Goal: Find specific page/section

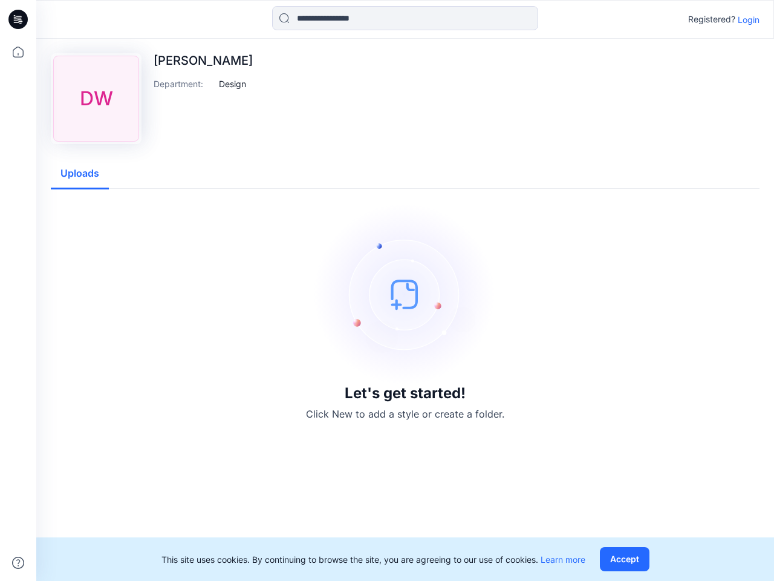
click at [387, 290] on img at bounding box center [405, 293] width 181 height 181
click at [19, 19] on icon at bounding box center [20, 19] width 5 height 1
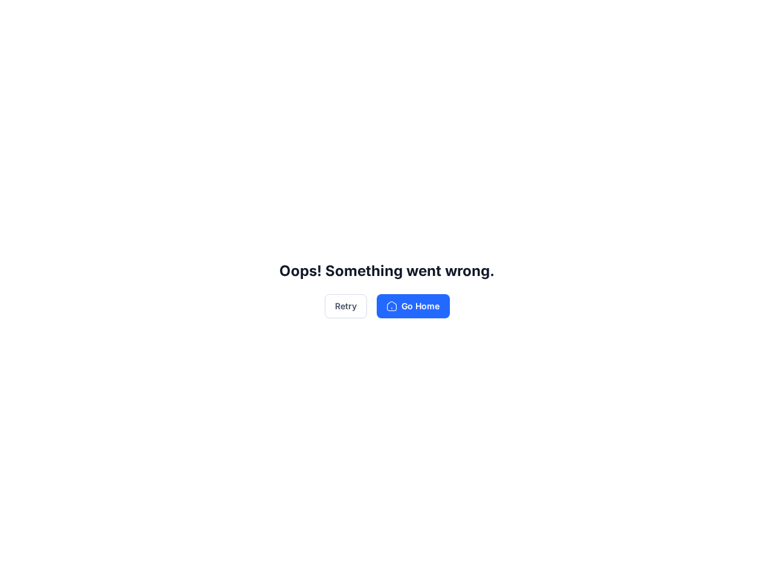
click at [18, 563] on div "Oops! Something went wrong. Retry Go Home" at bounding box center [387, 290] width 774 height 581
click at [405, 18] on div "Oops! Something went wrong. Retry Go Home" at bounding box center [387, 290] width 774 height 581
click at [749, 19] on div "Oops! Something went wrong. Retry Go Home" at bounding box center [387, 290] width 774 height 581
click at [233, 83] on div "Oops! Something went wrong. Retry Go Home" at bounding box center [387, 290] width 774 height 581
click at [80, 174] on div "Oops! Something went wrong. Retry Go Home" at bounding box center [387, 290] width 774 height 581
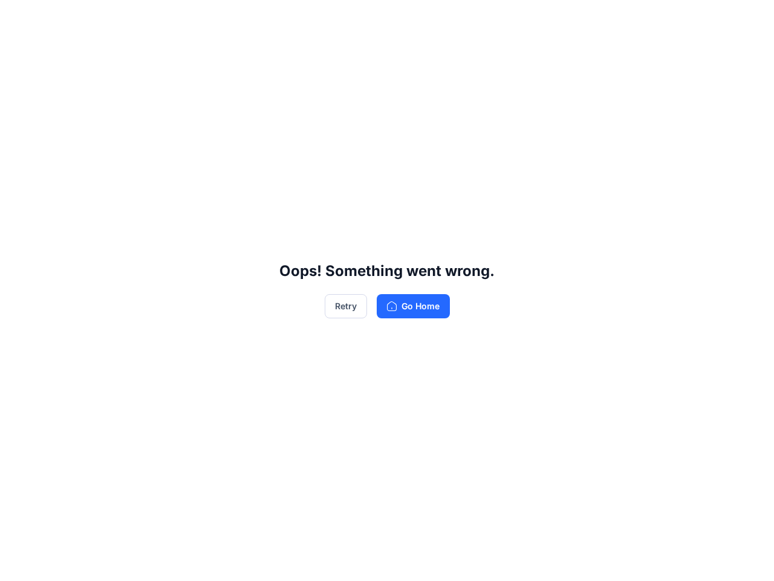
click at [627, 559] on div "Oops! Something went wrong. Retry Go Home" at bounding box center [387, 290] width 774 height 581
